Goal: Task Accomplishment & Management: Manage account settings

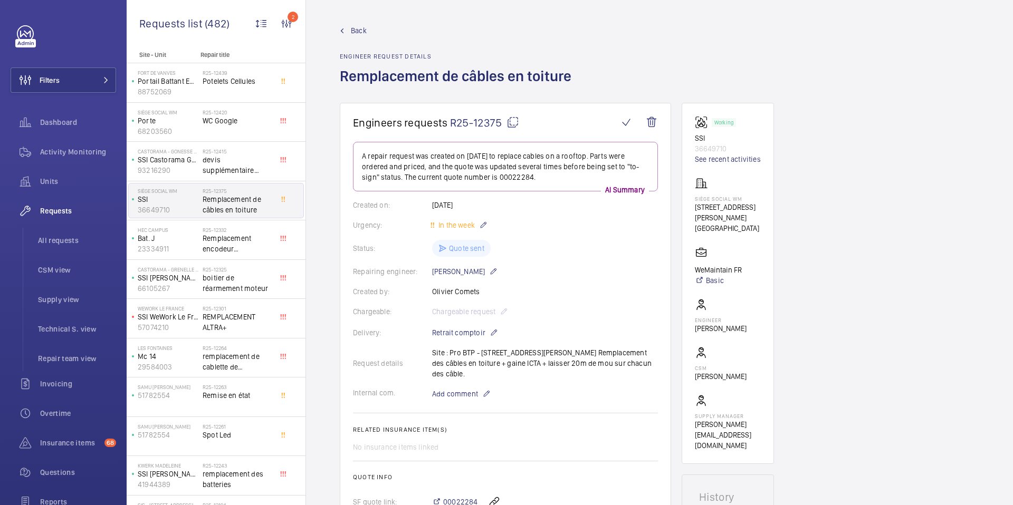
scroll to position [705, 0]
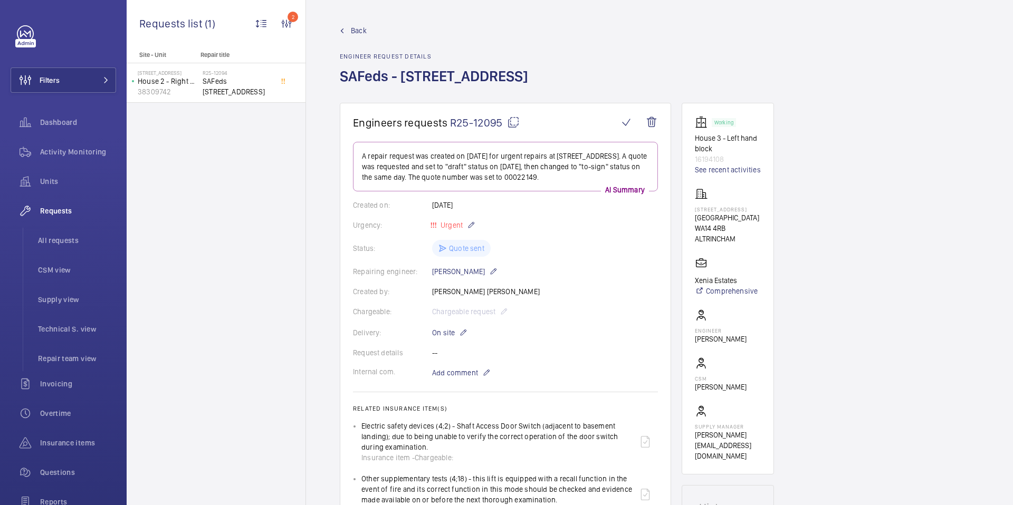
scroll to position [500, 0]
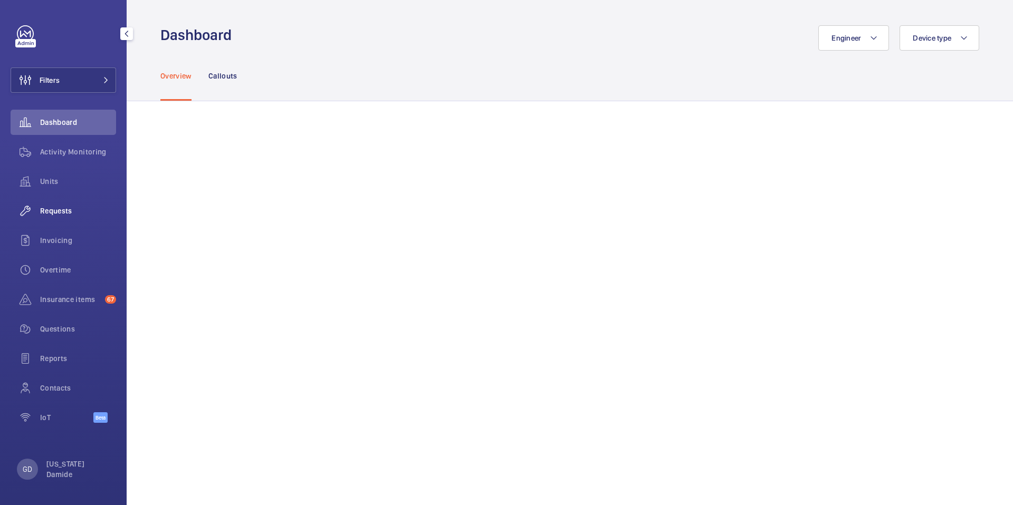
click at [56, 211] on span "Requests" at bounding box center [78, 211] width 76 height 11
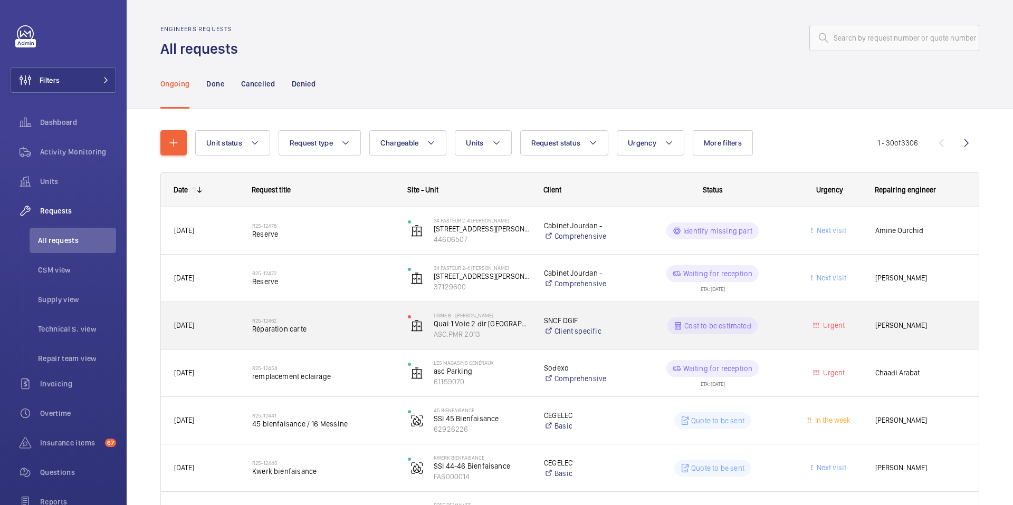
click at [215, 328] on span "[DATE]" at bounding box center [206, 326] width 64 height 12
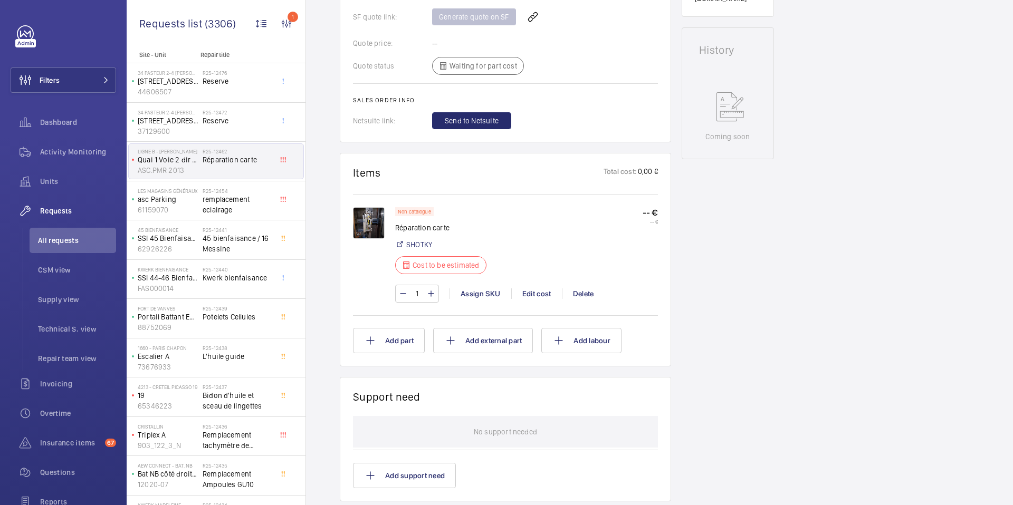
scroll to position [751, 0]
